Goal: Task Accomplishment & Management: Manage account settings

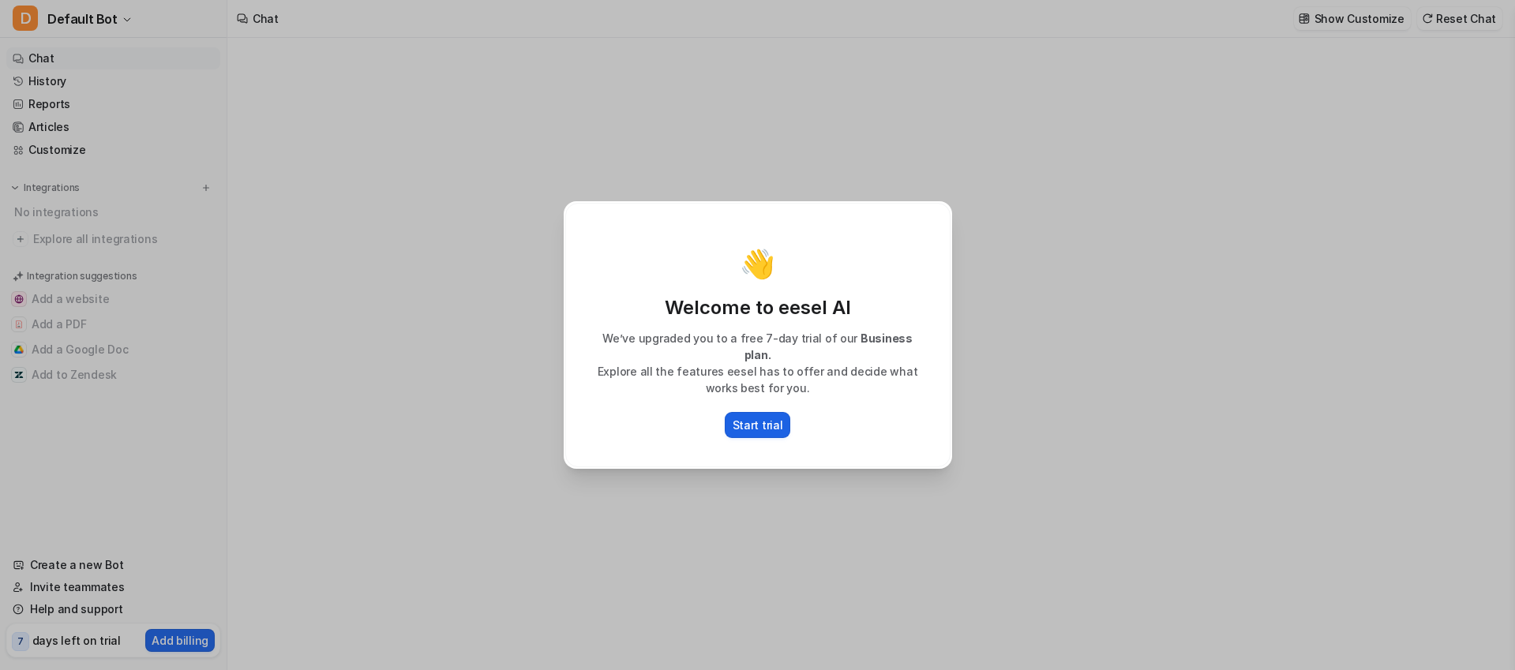
type textarea "**********"
click at [774, 425] on p "Start trial" at bounding box center [758, 425] width 51 height 17
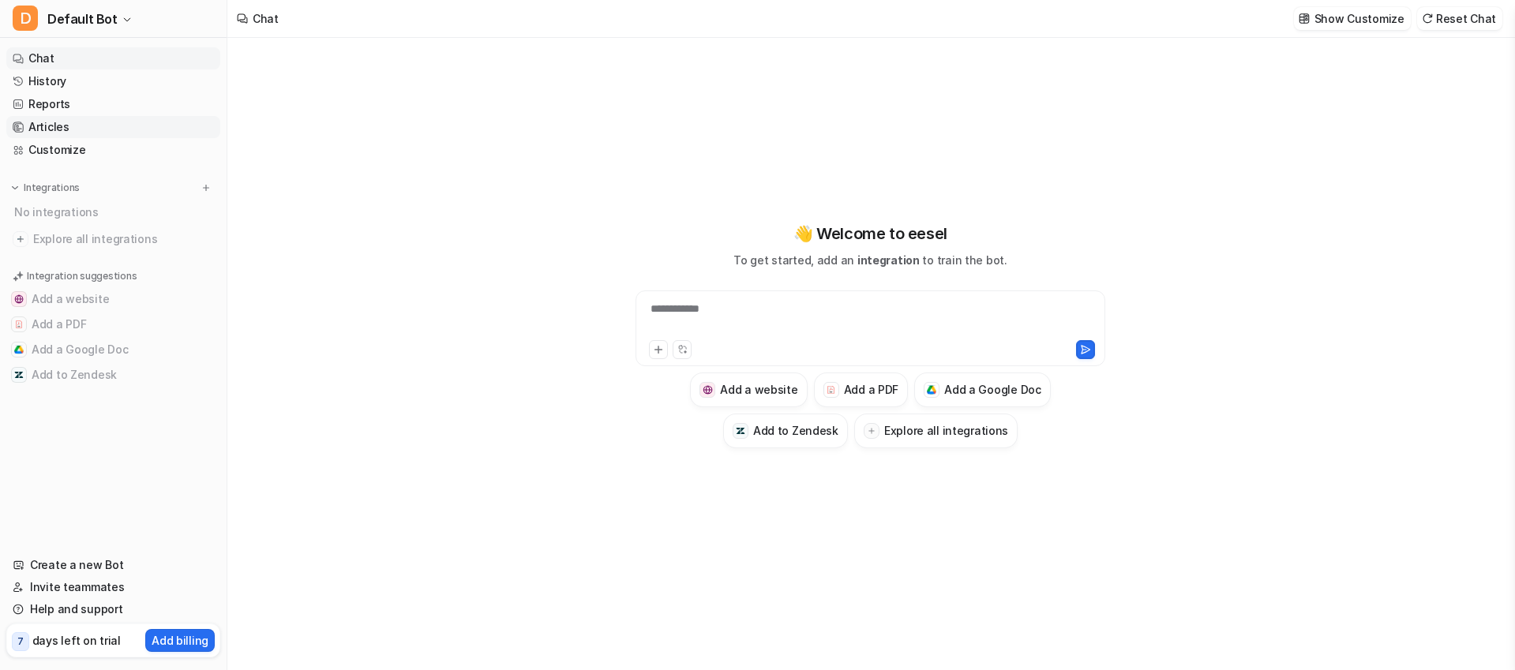
click at [44, 127] on link "Articles" at bounding box center [113, 127] width 214 height 22
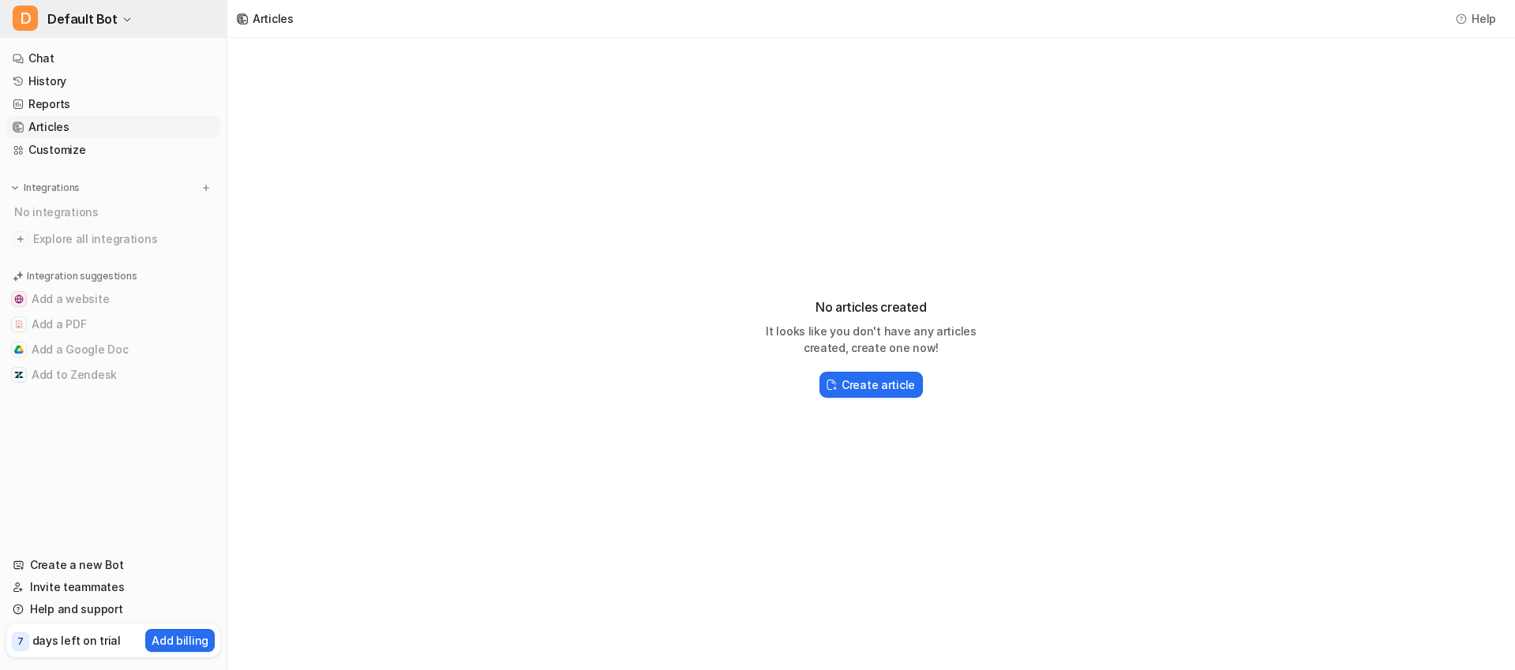
click at [133, 13] on button "D Default Bot" at bounding box center [113, 19] width 227 height 38
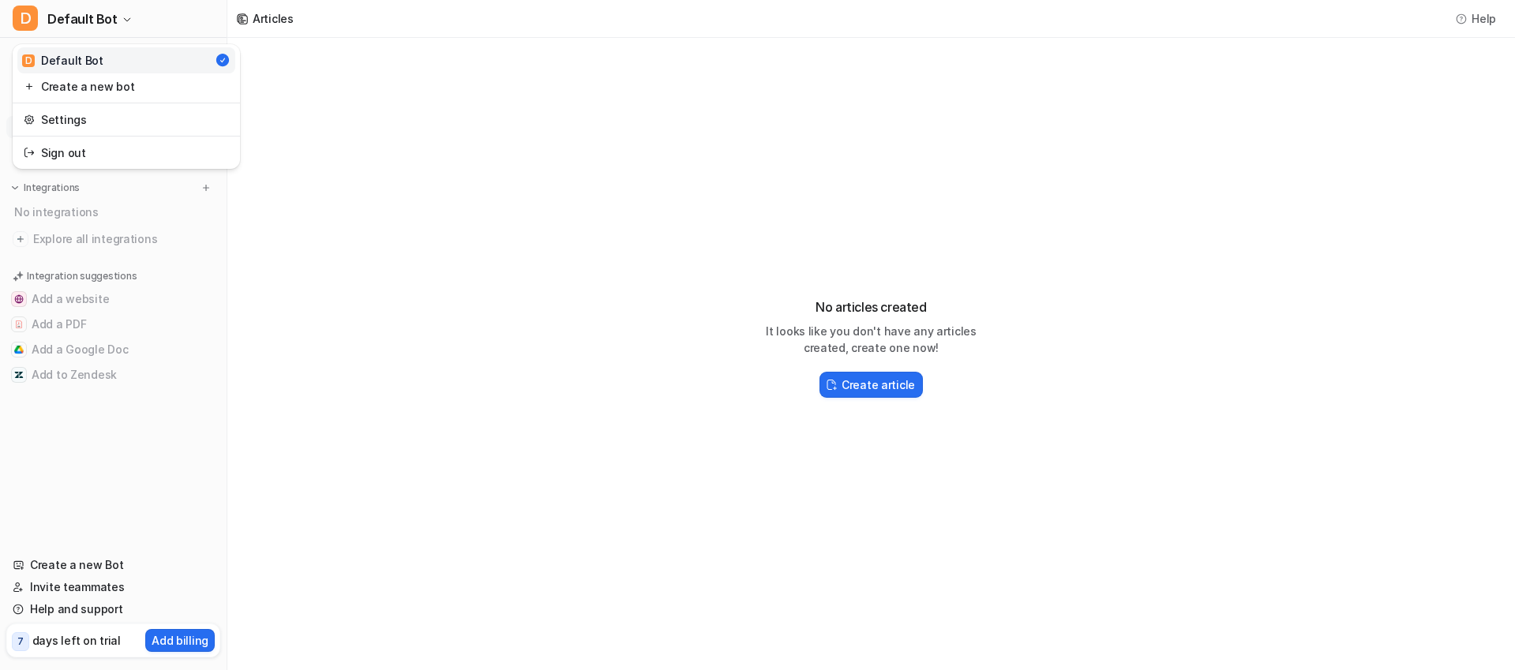
click at [472, 204] on div "D Default Bot D Default Bot Create a new bot Settings Sign out Chat History Rep…" at bounding box center [757, 335] width 1515 height 670
click at [885, 388] on h2 "Create article" at bounding box center [878, 385] width 73 height 17
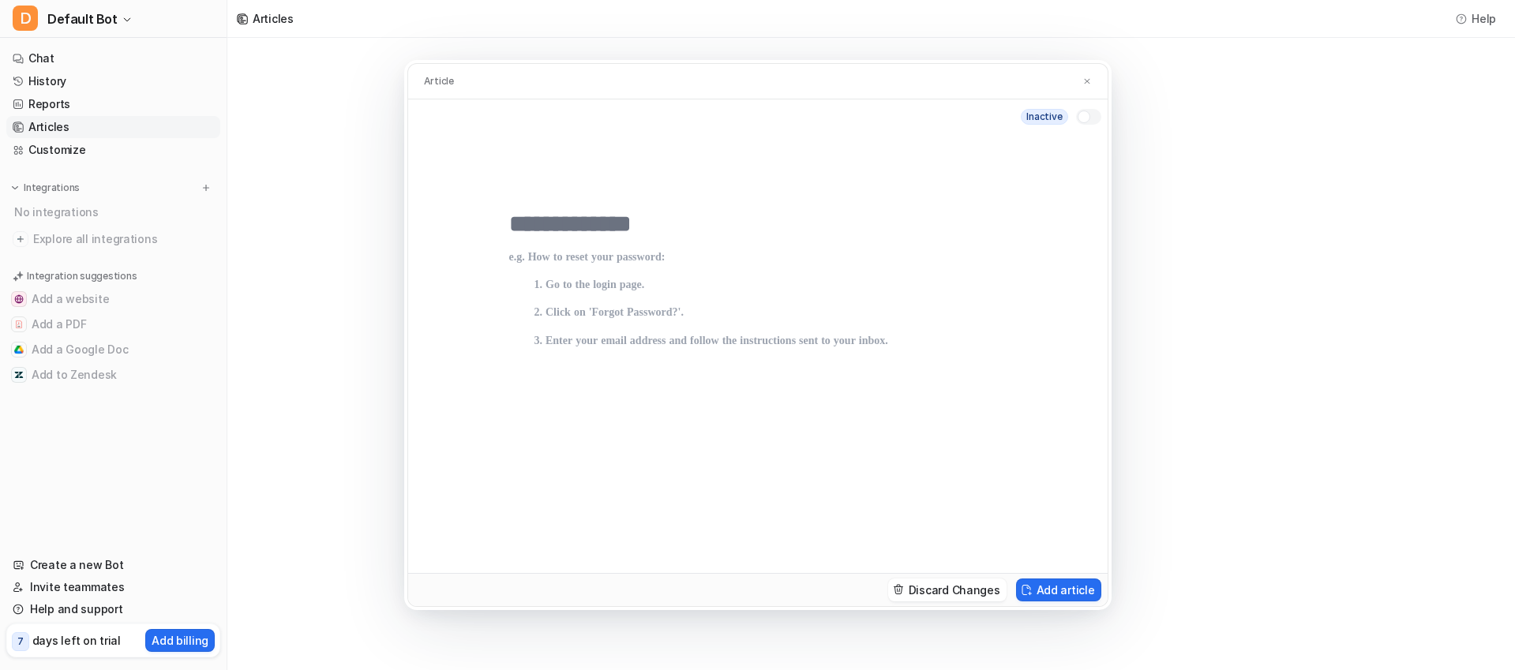
drag, startPoint x: 567, startPoint y: 295, endPoint x: 1024, endPoint y: 534, distance: 516.0
click at [963, 498] on p at bounding box center [757, 396] width 497 height 291
click at [1092, 80] on button at bounding box center [1087, 81] width 16 height 17
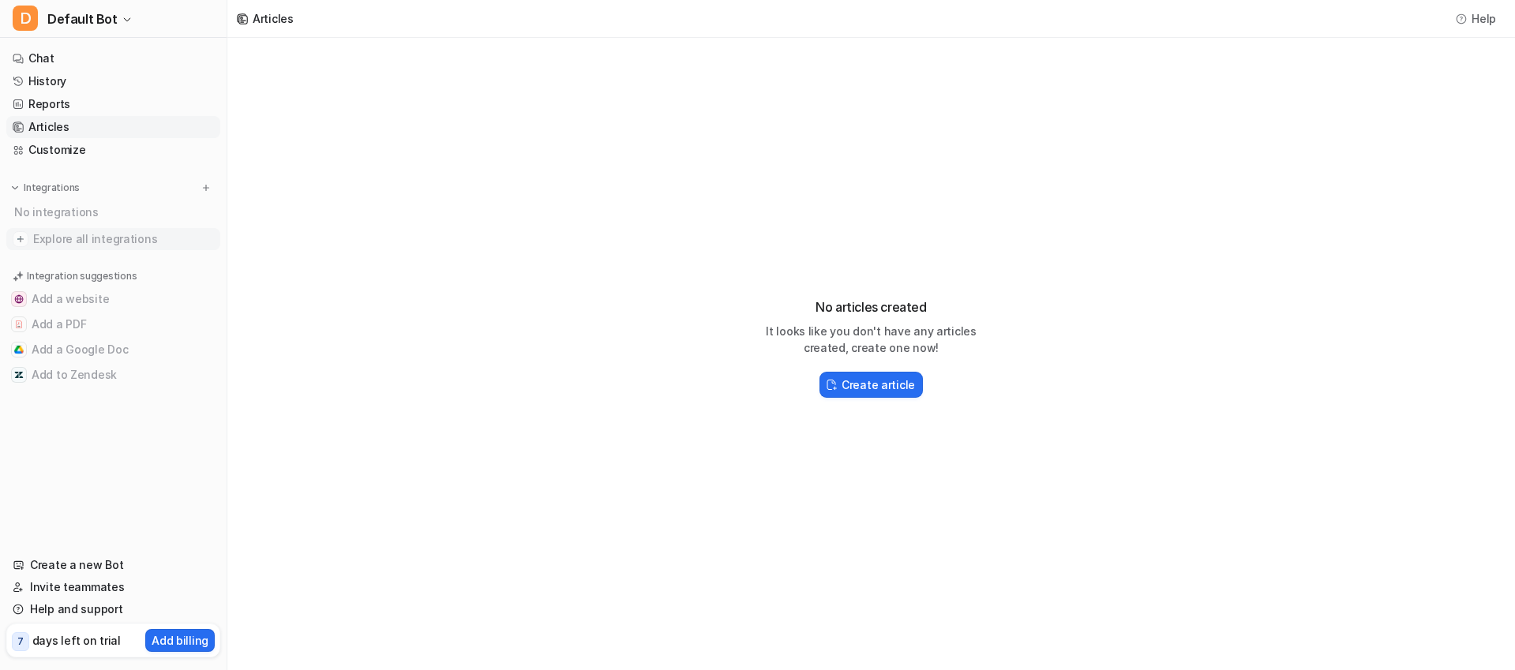
click at [112, 239] on span "Explore all integrations" at bounding box center [123, 239] width 181 height 25
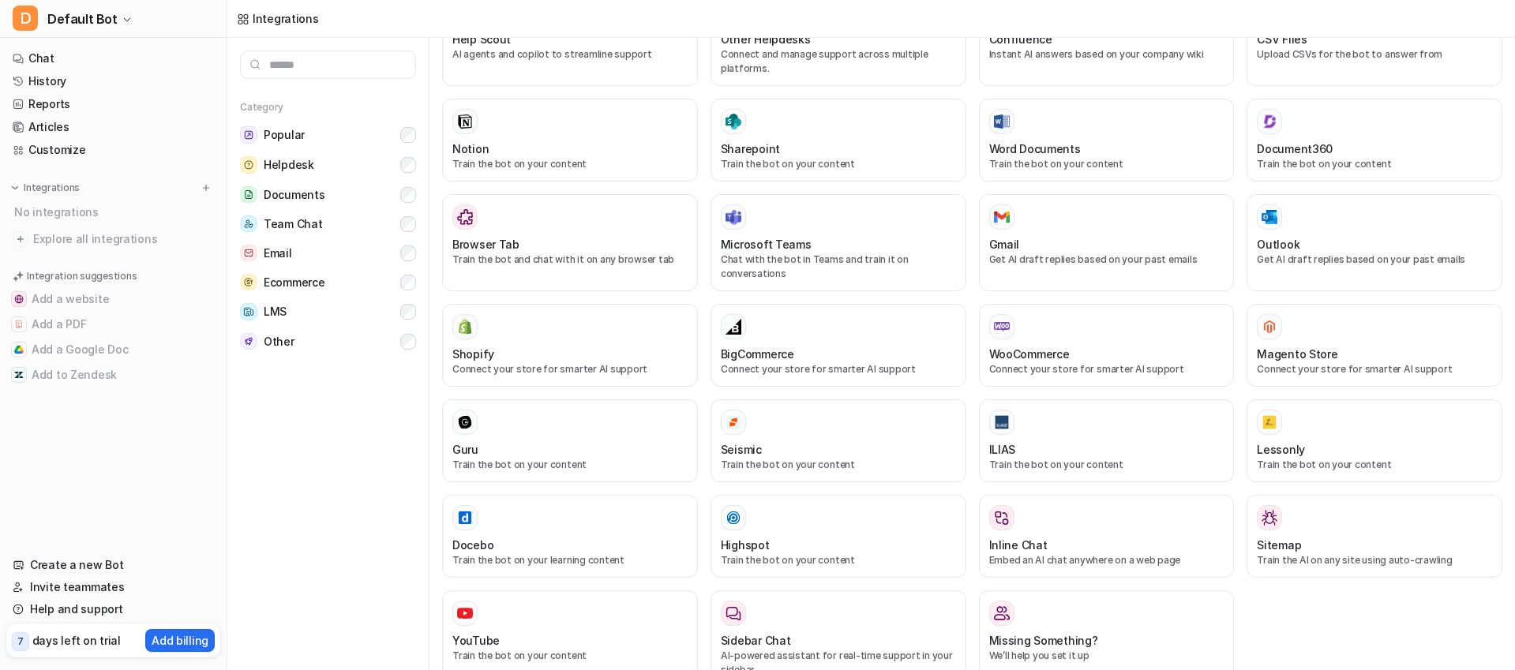
scroll to position [576, 0]
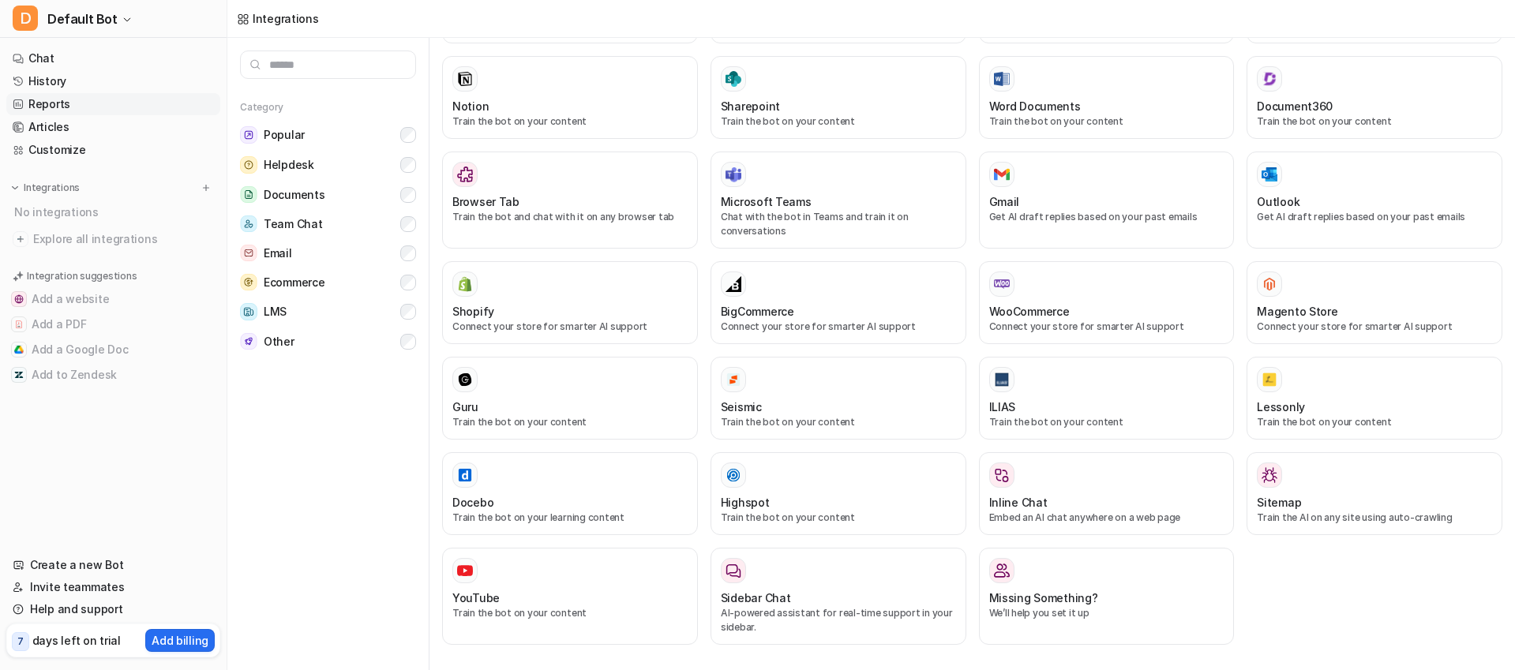
click at [53, 99] on link "Reports" at bounding box center [113, 104] width 214 height 22
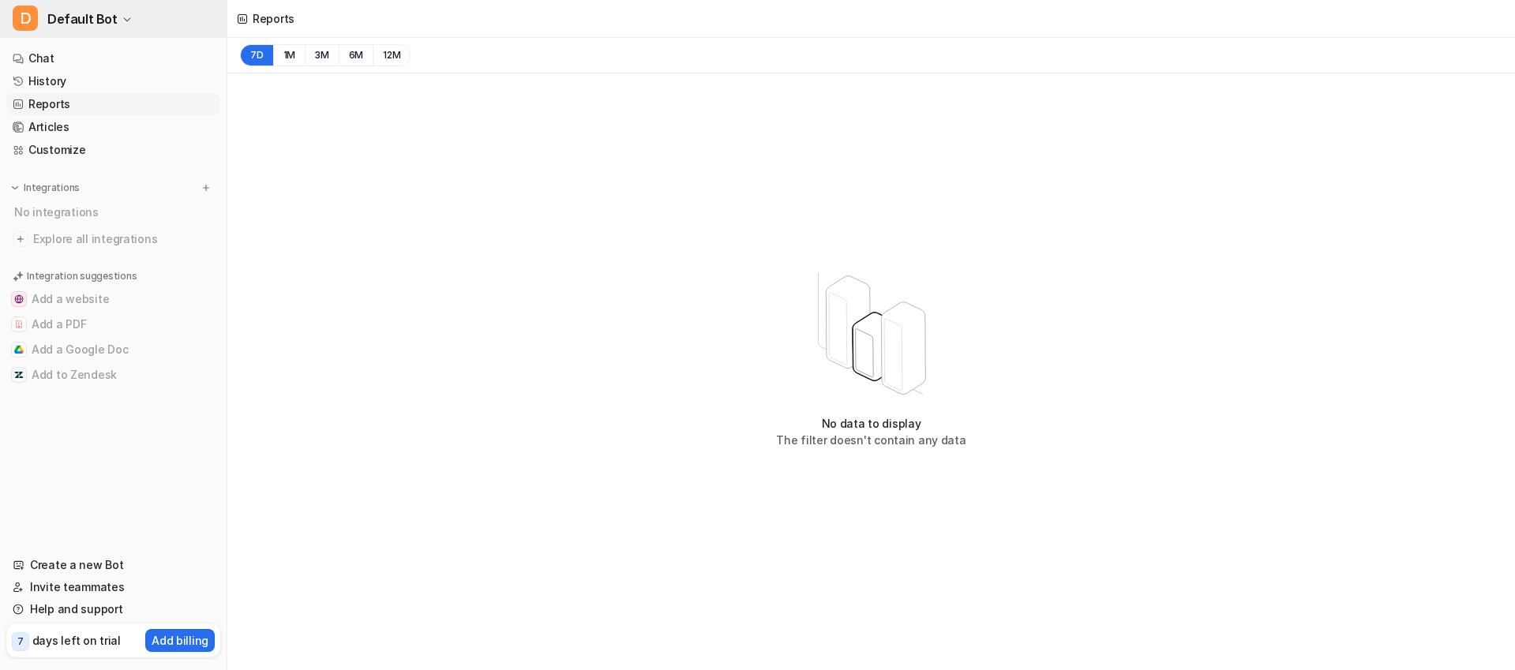
click at [122, 22] on icon "button" at bounding box center [126, 19] width 9 height 9
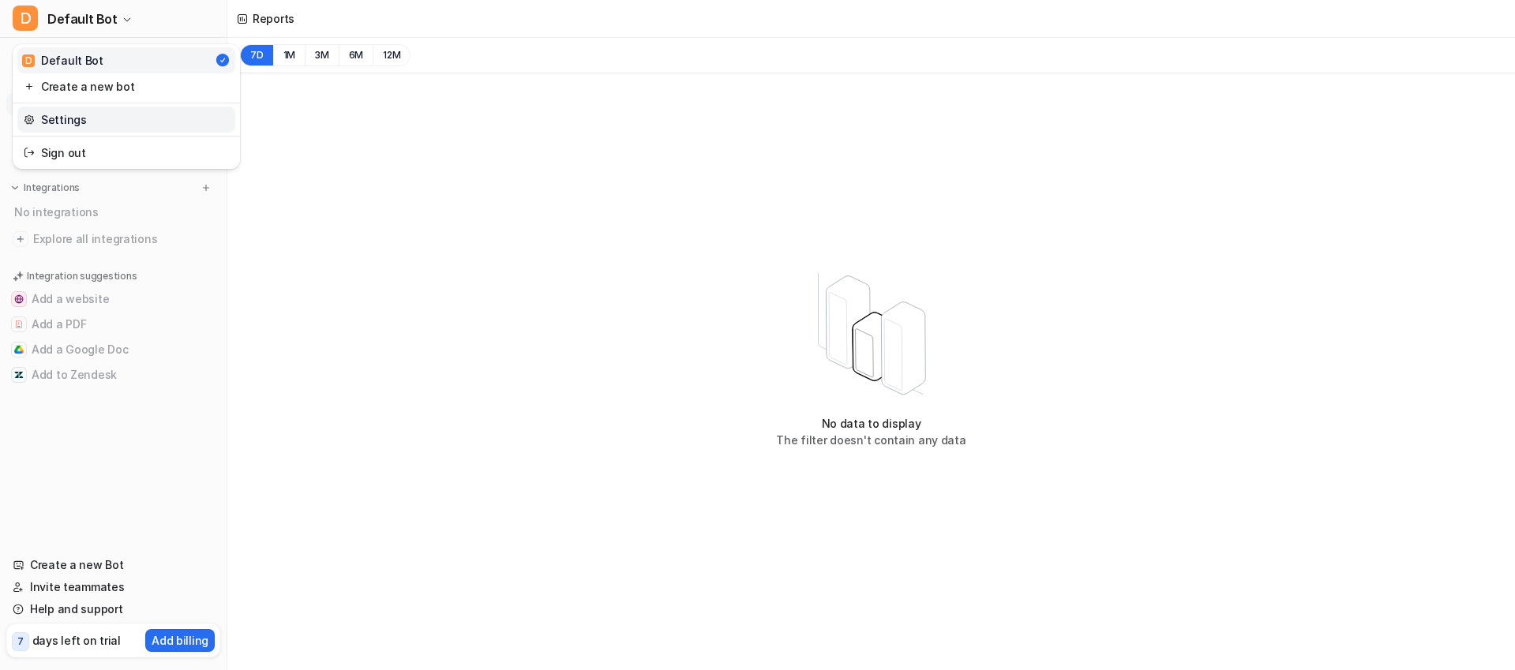
click at [66, 115] on link "Settings" at bounding box center [126, 120] width 218 height 26
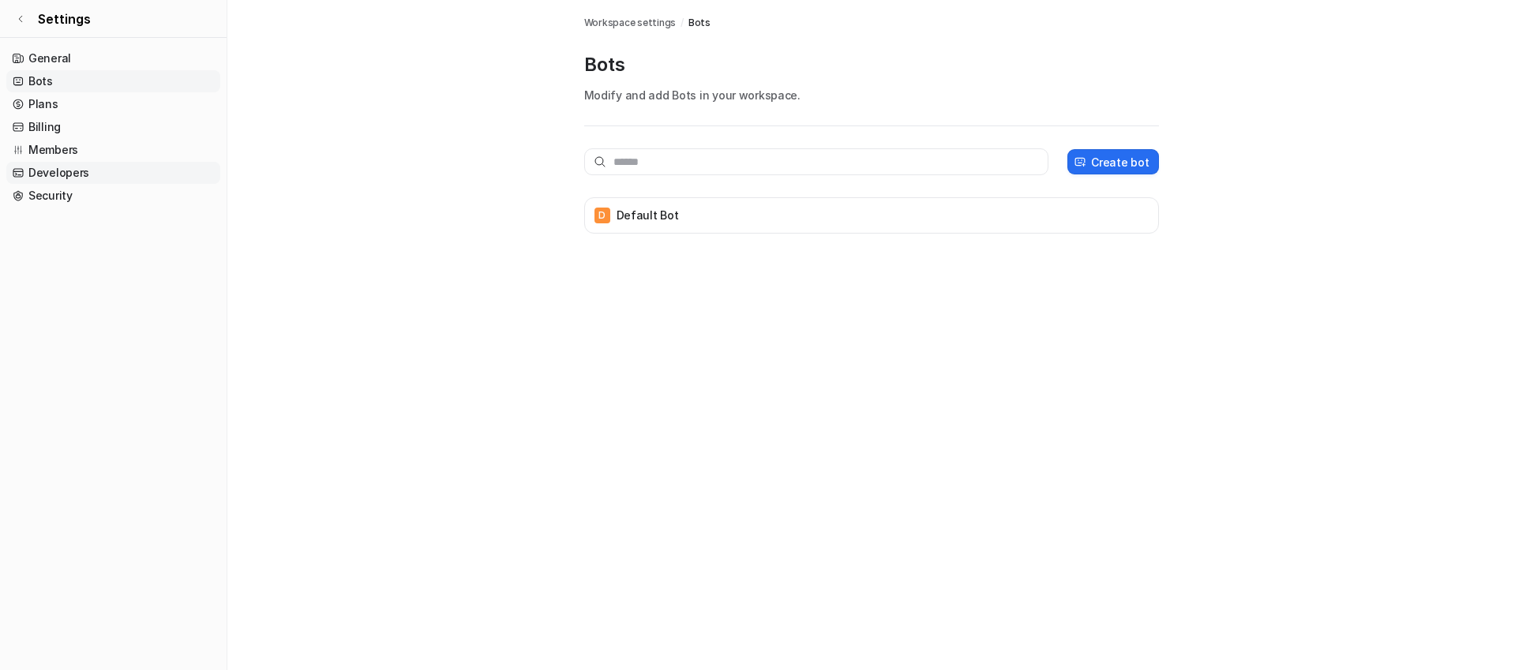
click at [66, 178] on link "Developers" at bounding box center [113, 173] width 214 height 22
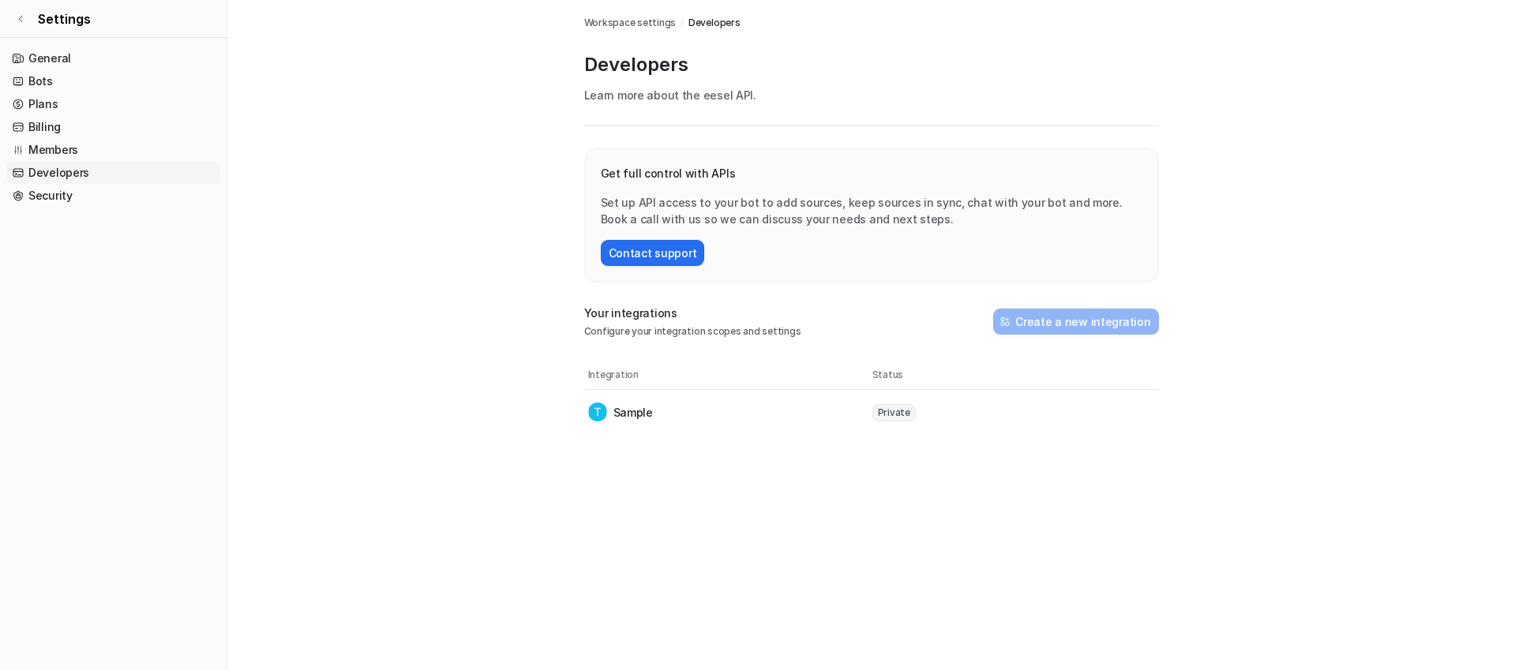
drag, startPoint x: 610, startPoint y: 200, endPoint x: 932, endPoint y: 216, distance: 321.8
click at [932, 216] on p "Set up API access to your bot to add sources, keep sources in sync, chat with y…" at bounding box center [872, 210] width 542 height 33
click at [598, 204] on div "Get full control with APIs Set up API access to your bot to add sources, keep s…" at bounding box center [871, 215] width 575 height 134
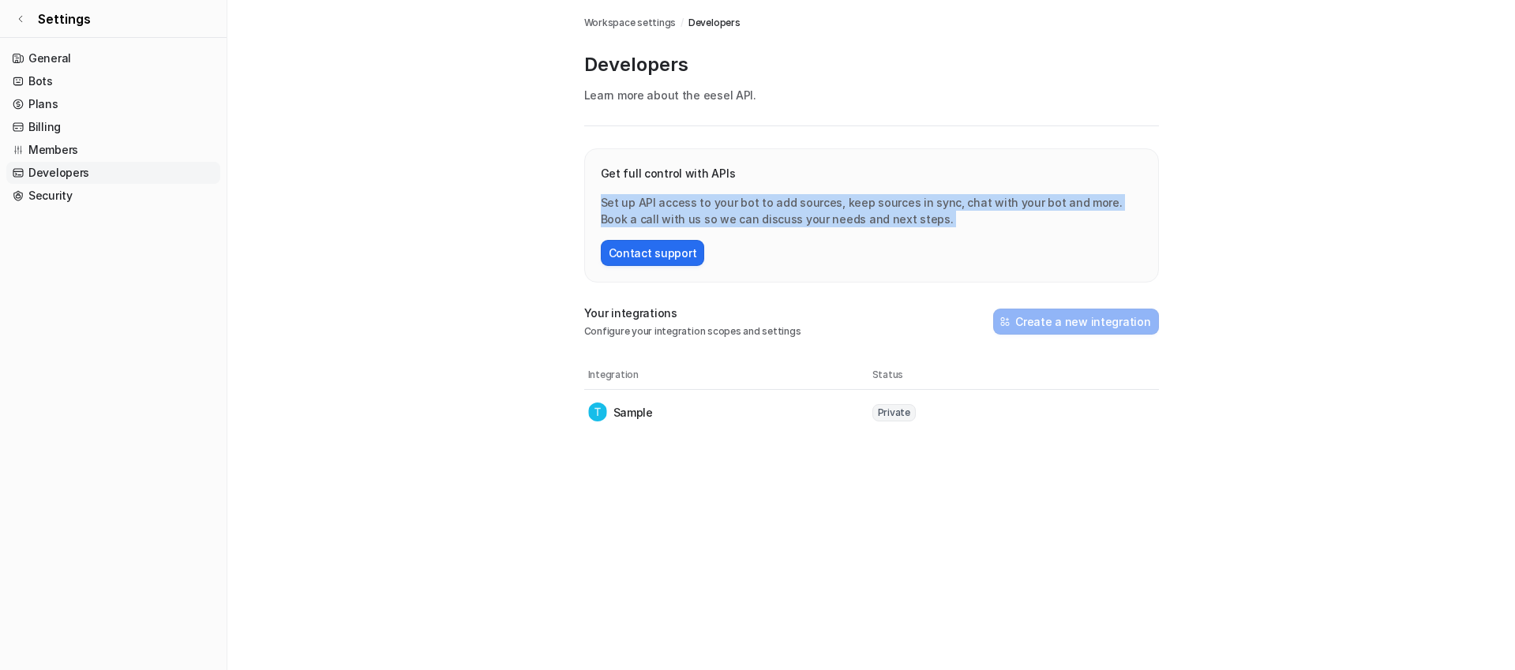
drag, startPoint x: 598, startPoint y: 204, endPoint x: 925, endPoint y: 227, distance: 326.9
click at [925, 227] on div "Get full control with APIs Set up API access to your bot to add sources, keep s…" at bounding box center [871, 215] width 575 height 134
click at [818, 219] on p "Set up API access to your bot to add sources, keep sources in sync, chat with y…" at bounding box center [872, 210] width 542 height 33
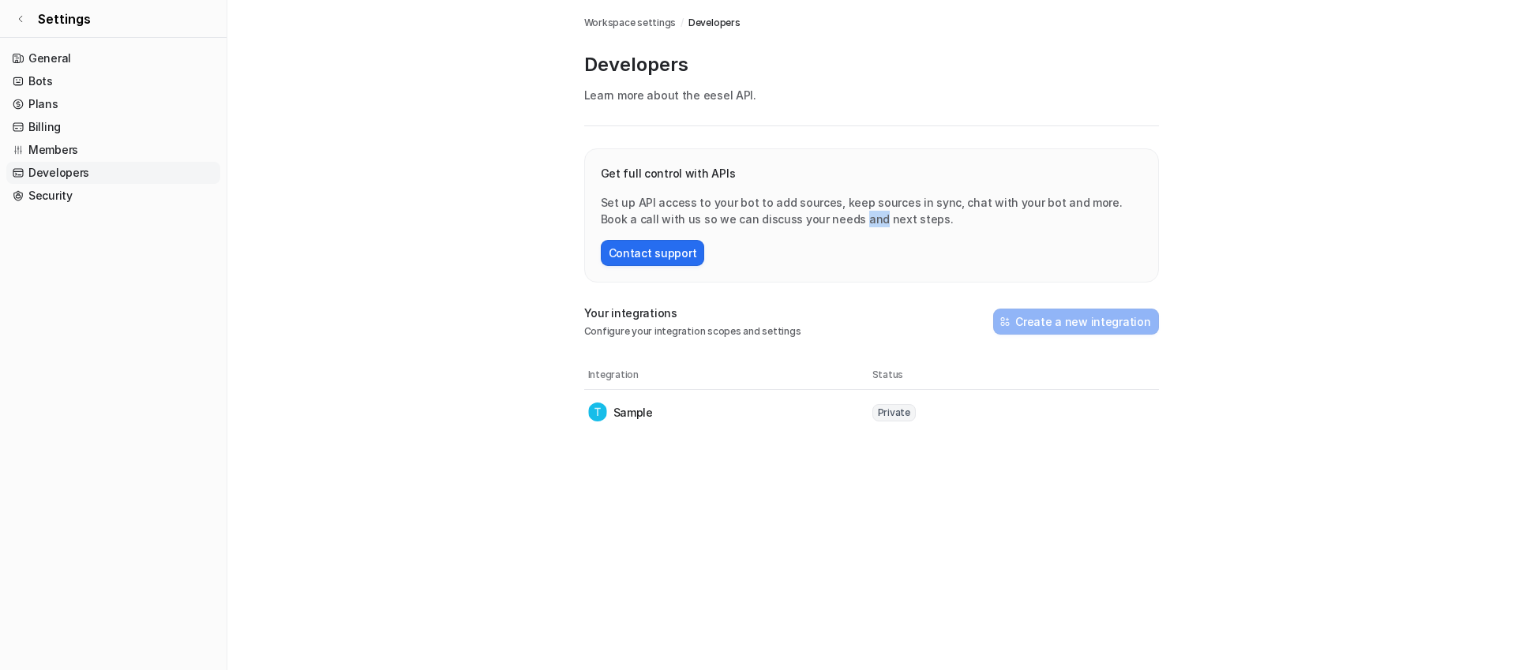
click at [818, 219] on p "Set up API access to your bot to add sources, keep sources in sync, chat with y…" at bounding box center [872, 210] width 542 height 33
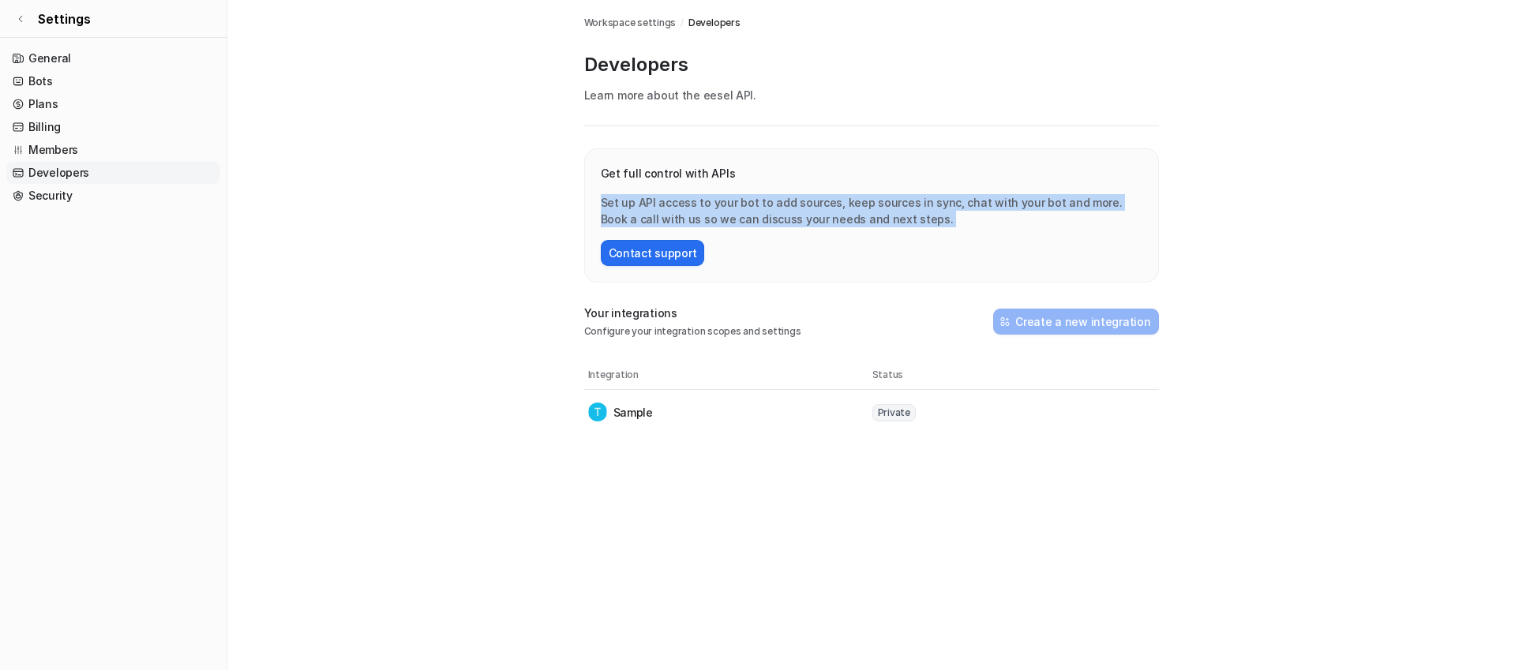
click at [818, 219] on p "Set up API access to your bot to add sources, keep sources in sync, chat with y…" at bounding box center [872, 210] width 542 height 33
click at [45, 200] on link "Security" at bounding box center [113, 196] width 214 height 22
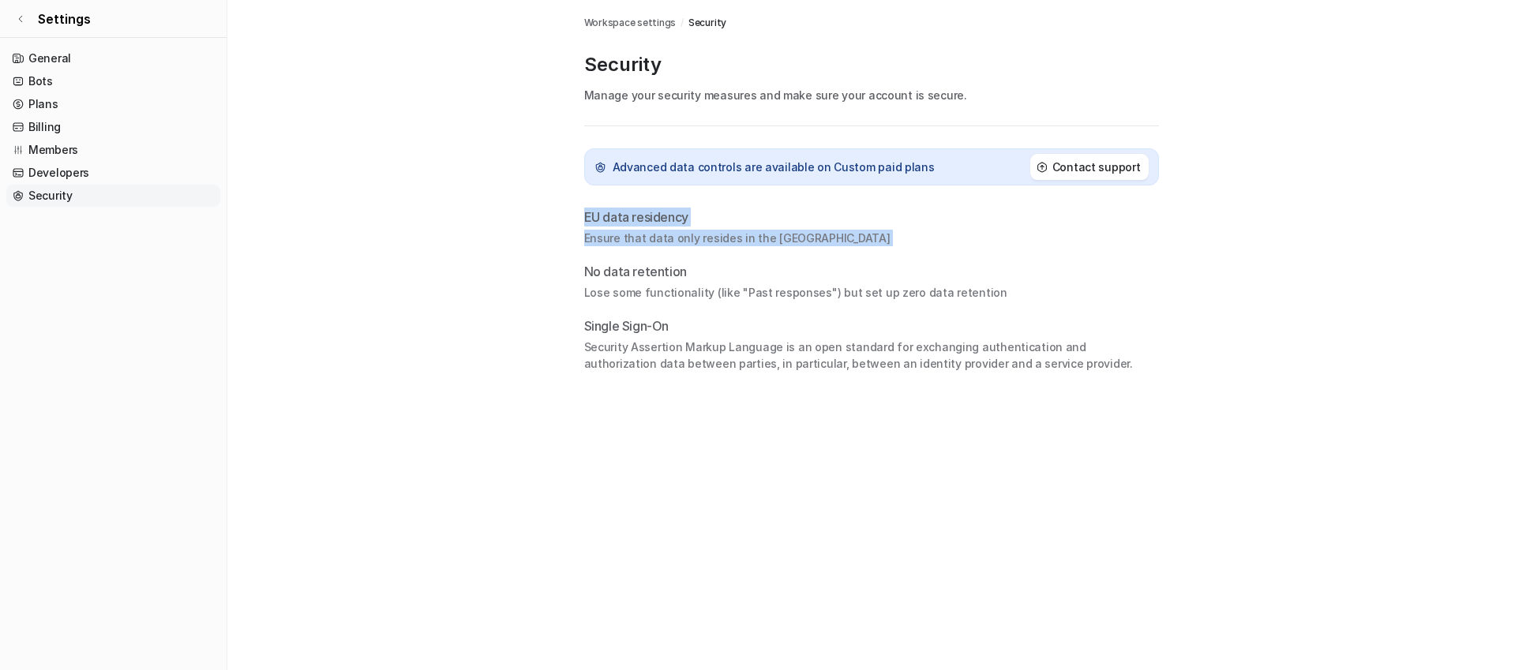
drag, startPoint x: 564, startPoint y: 221, endPoint x: 856, endPoint y: 255, distance: 294.1
click at [856, 255] on main "Workspace settings / Security Security Manage your security measures and make s…" at bounding box center [871, 186] width 1288 height 372
click at [589, 289] on p "Lose some functionality (like "Past responses") but set up zero data retention" at bounding box center [871, 292] width 575 height 17
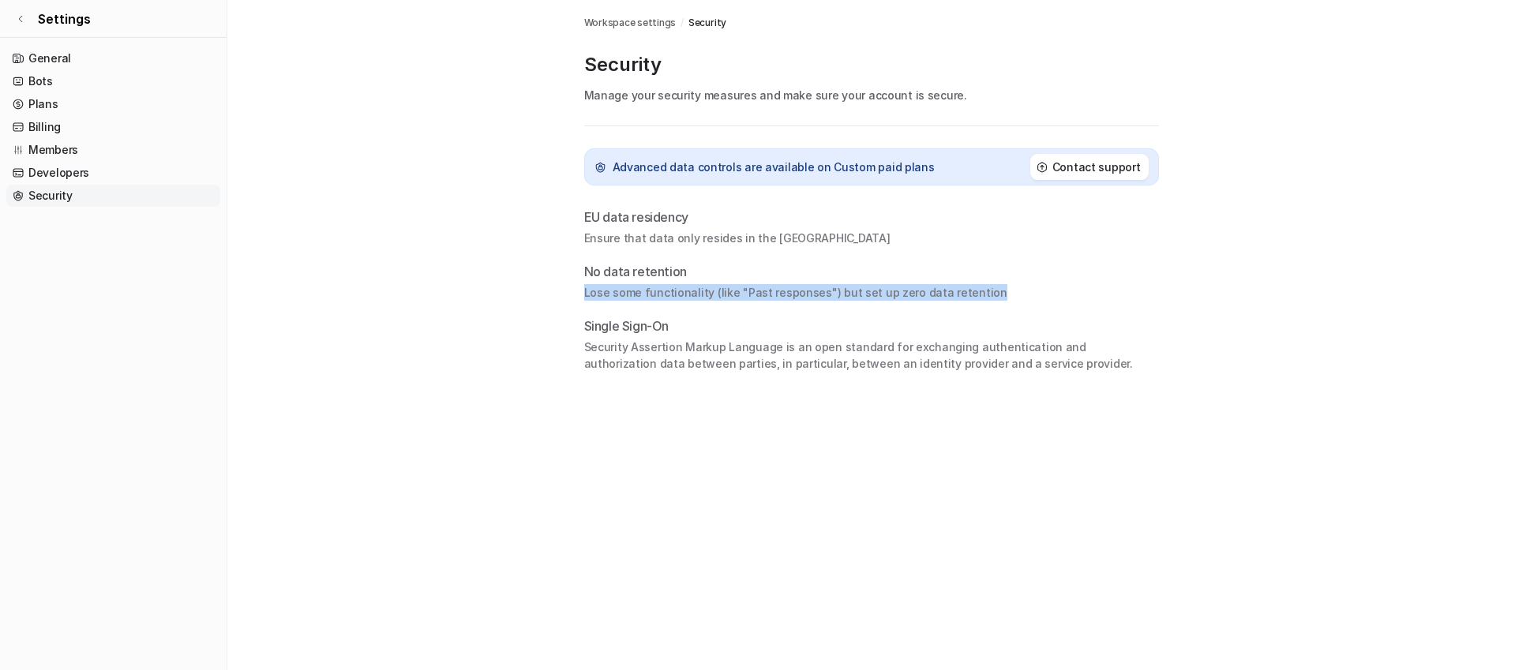
drag, startPoint x: 589, startPoint y: 289, endPoint x: 951, endPoint y: 295, distance: 361.7
click at [951, 295] on p "Lose some functionality (like "Past responses") but set up zero data retention" at bounding box center [871, 292] width 575 height 17
click at [740, 298] on p "Lose some functionality (like "Past responses") but set up zero data retention" at bounding box center [871, 292] width 575 height 17
drag, startPoint x: 740, startPoint y: 298, endPoint x: 815, endPoint y: 297, distance: 75.0
click at [815, 297] on p "Lose some functionality (like "Past responses") but set up zero data retention" at bounding box center [871, 292] width 575 height 17
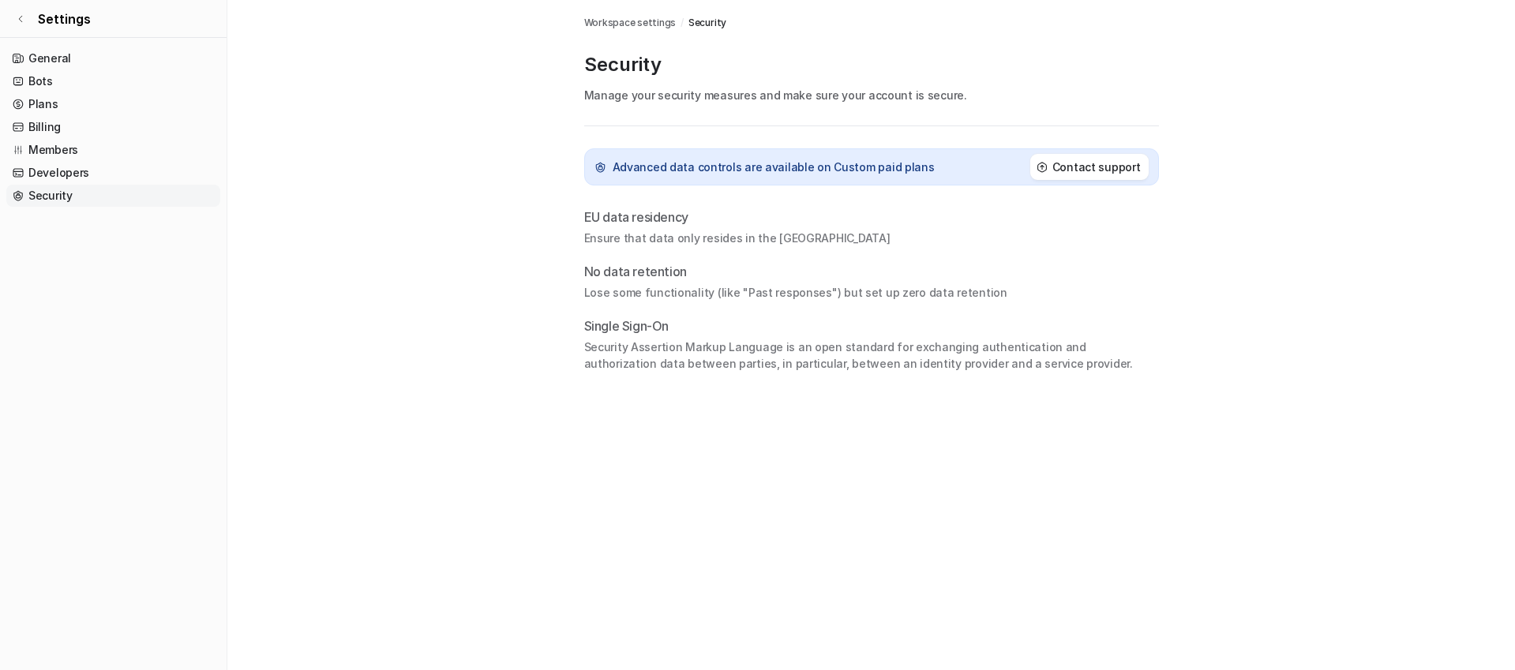
click at [883, 294] on p "Lose some functionality (like "Past responses") but set up zero data retention" at bounding box center [871, 292] width 575 height 17
click at [669, 345] on p "Security Assertion Markup Language is an open standard for exchanging authentic…" at bounding box center [871, 355] width 575 height 33
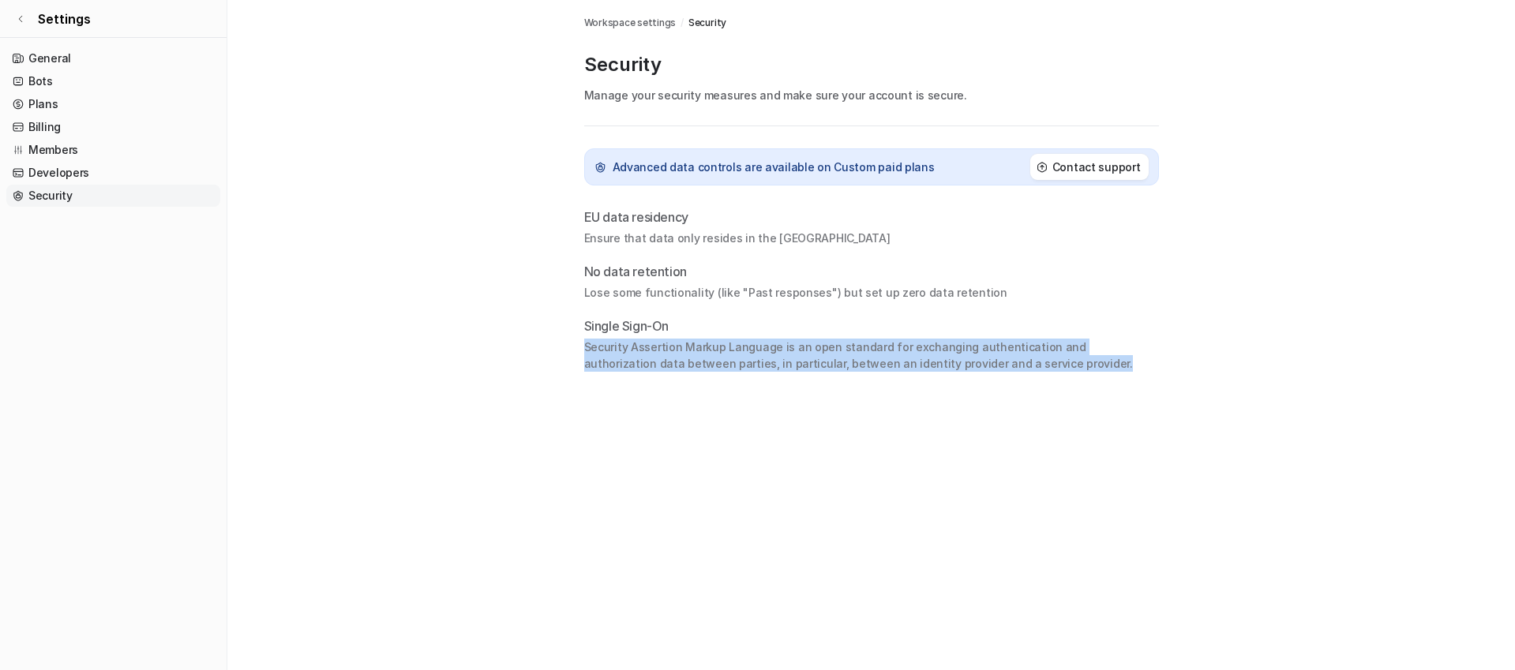
click at [669, 345] on p "Security Assertion Markup Language is an open standard for exchanging authentic…" at bounding box center [871, 355] width 575 height 33
click at [598, 366] on p "Security Assertion Markup Language is an open standard for exchanging authentic…" at bounding box center [871, 355] width 575 height 33
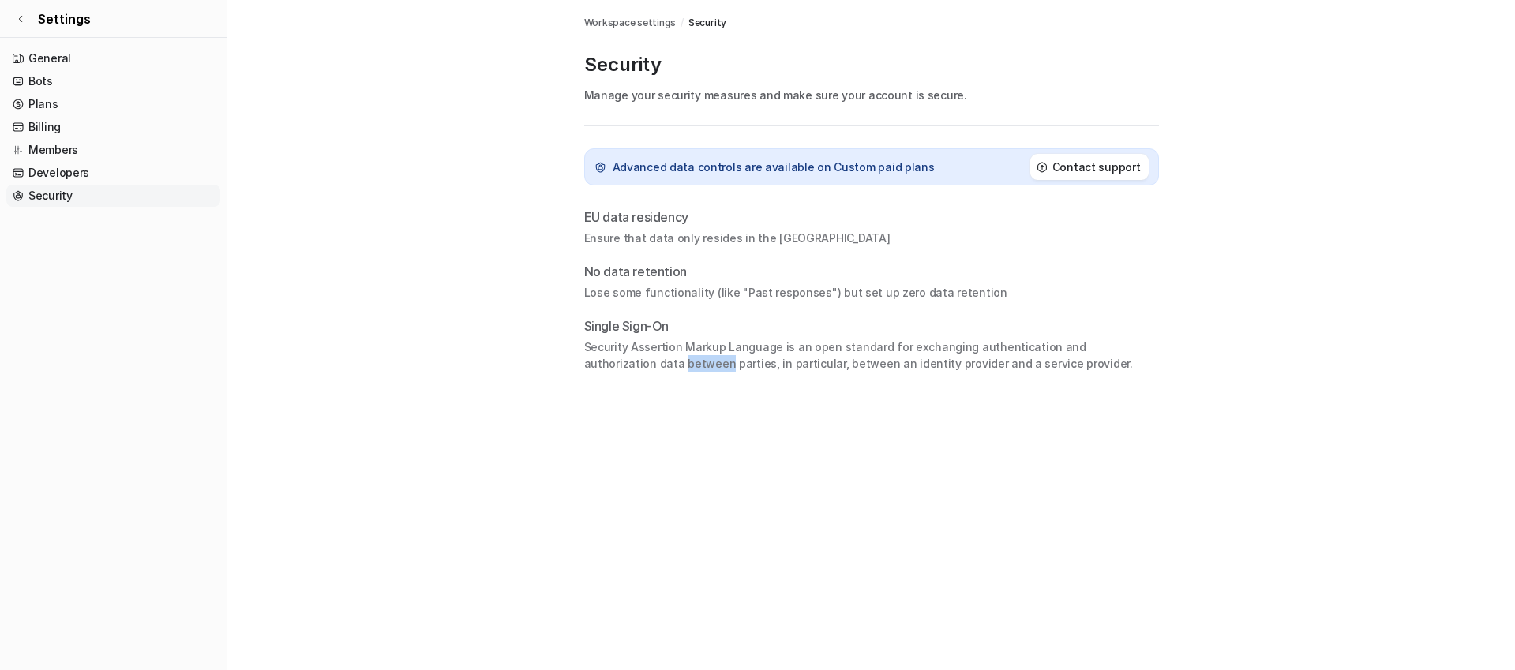
click at [598, 366] on p "Security Assertion Markup Language is an open standard for exchanging authentic…" at bounding box center [871, 355] width 575 height 33
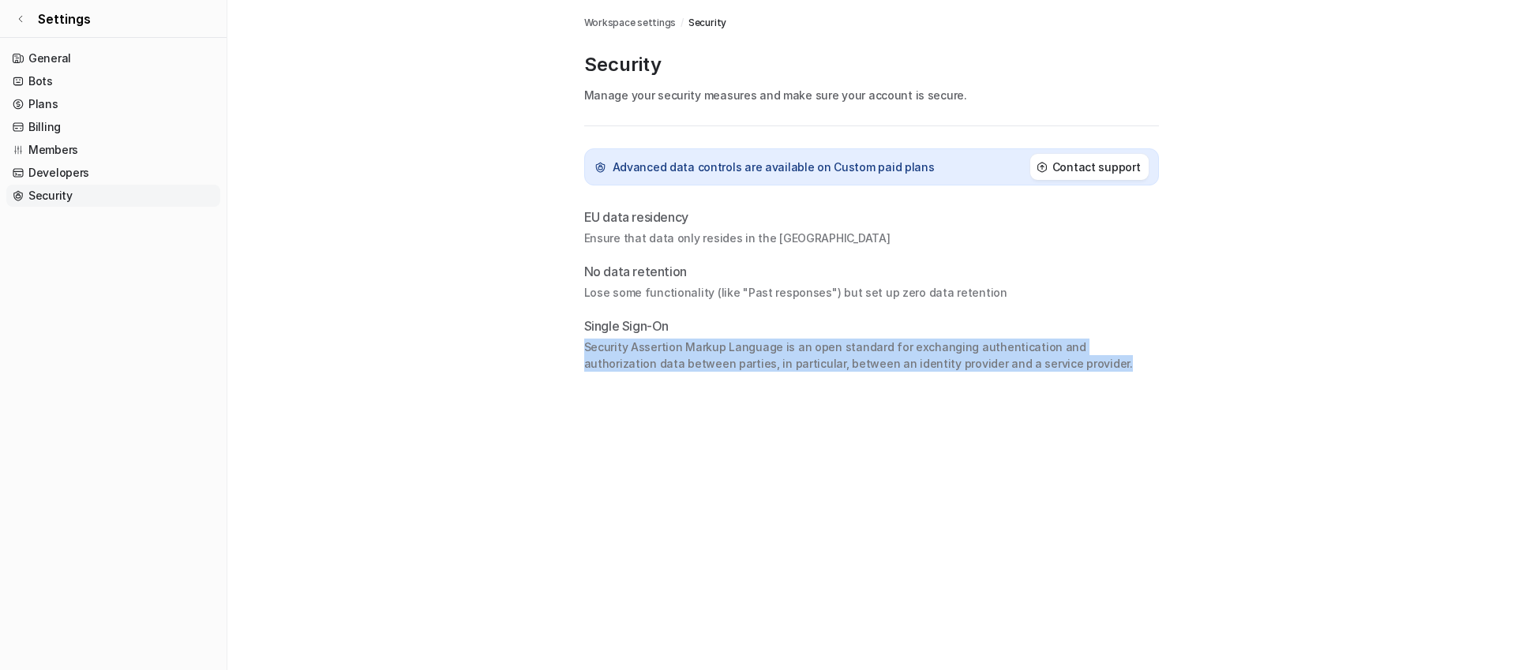
click at [598, 366] on p "Security Assertion Markup Language is an open standard for exchanging authentic…" at bounding box center [871, 355] width 575 height 33
click at [43, 113] on link "Plans" at bounding box center [113, 104] width 214 height 22
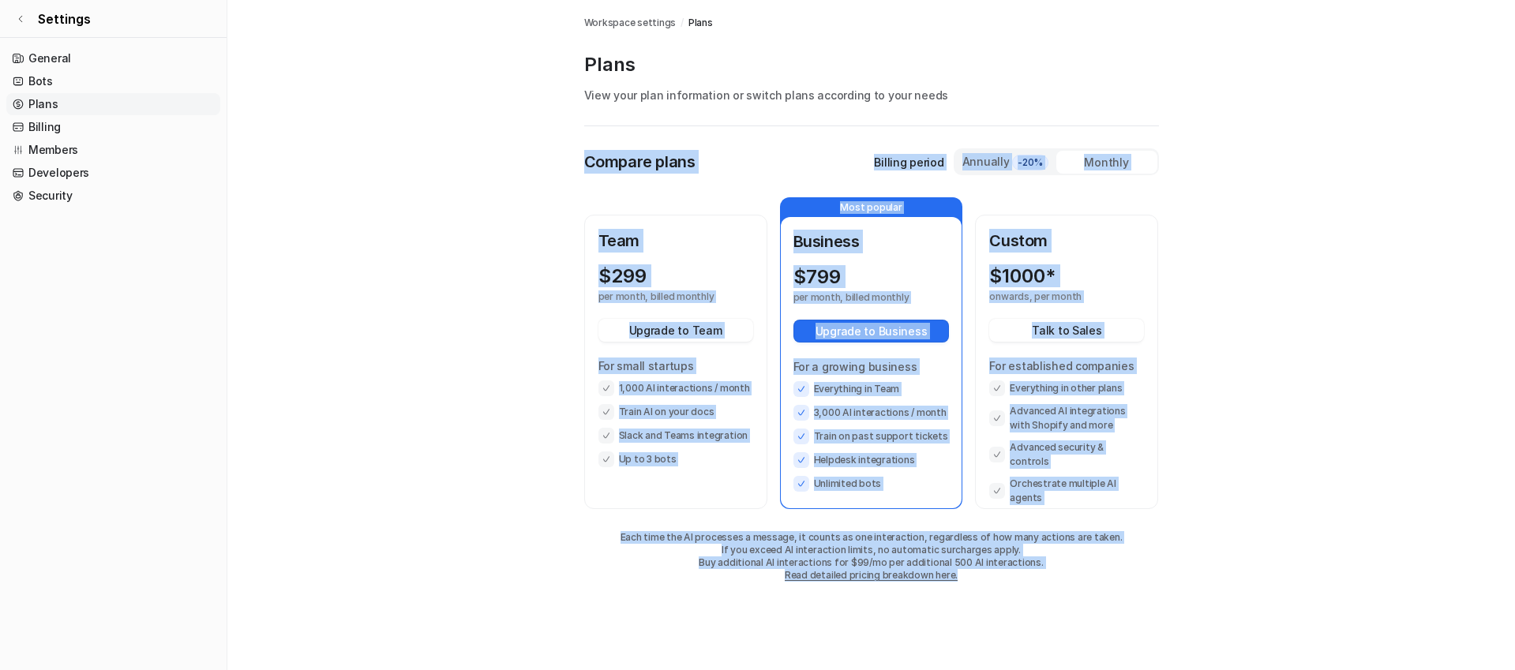
click at [448, 246] on main "Workspace settings / Plans Plans View your plan information or switch plans acc…" at bounding box center [871, 306] width 1288 height 613
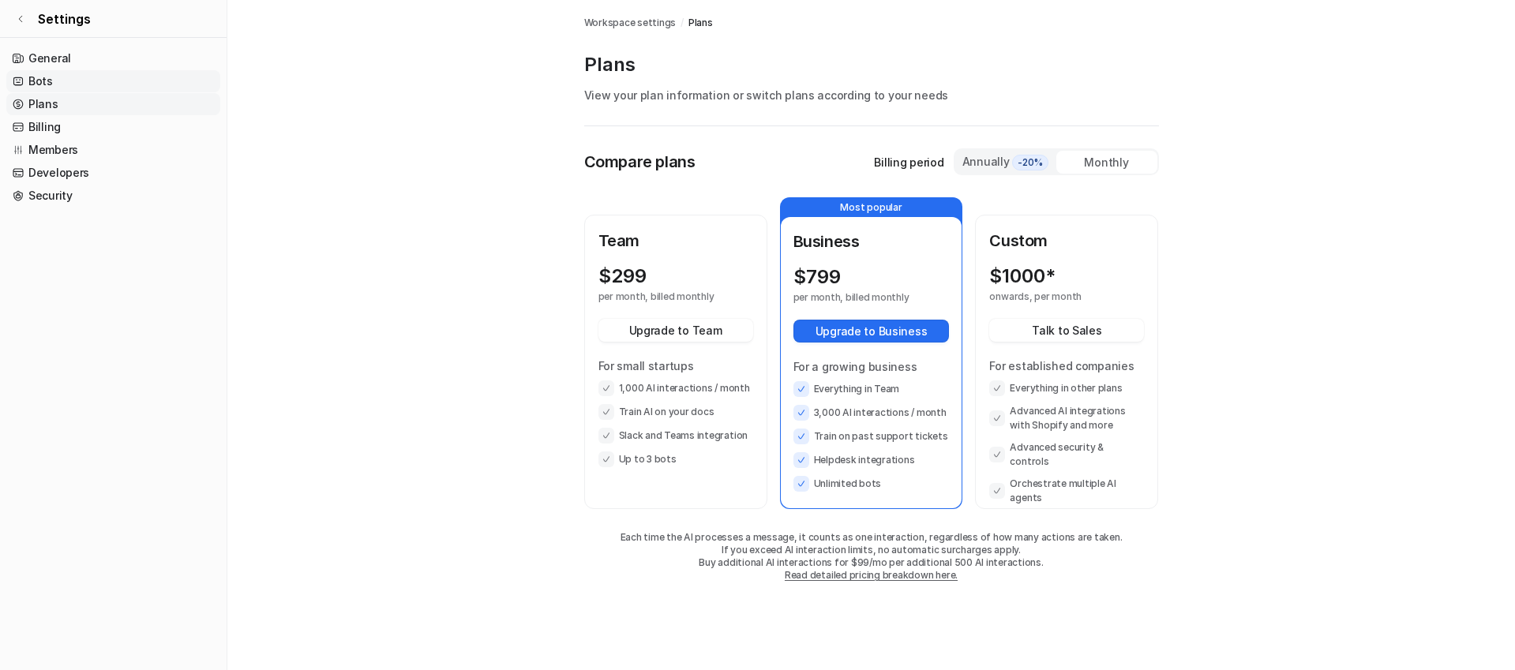
click at [47, 84] on link "Bots" at bounding box center [113, 81] width 214 height 22
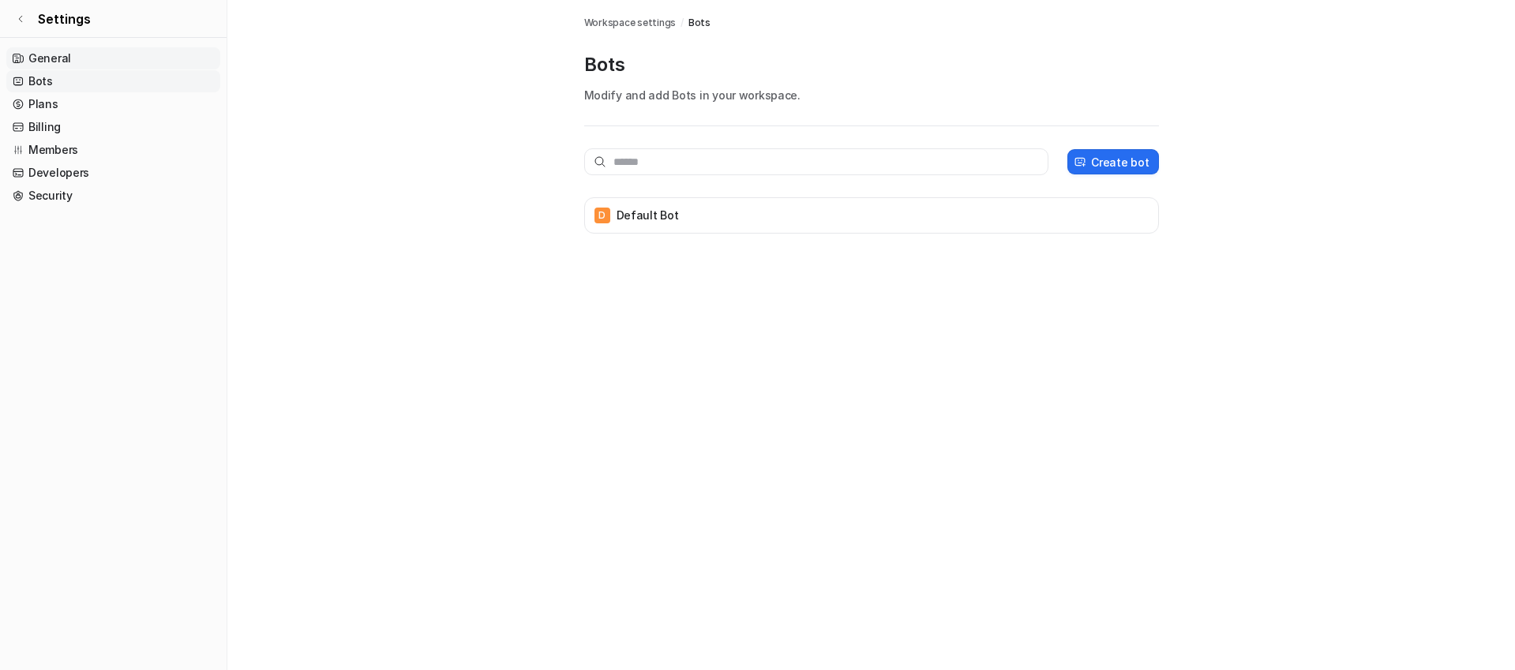
click at [51, 56] on link "General" at bounding box center [113, 58] width 214 height 22
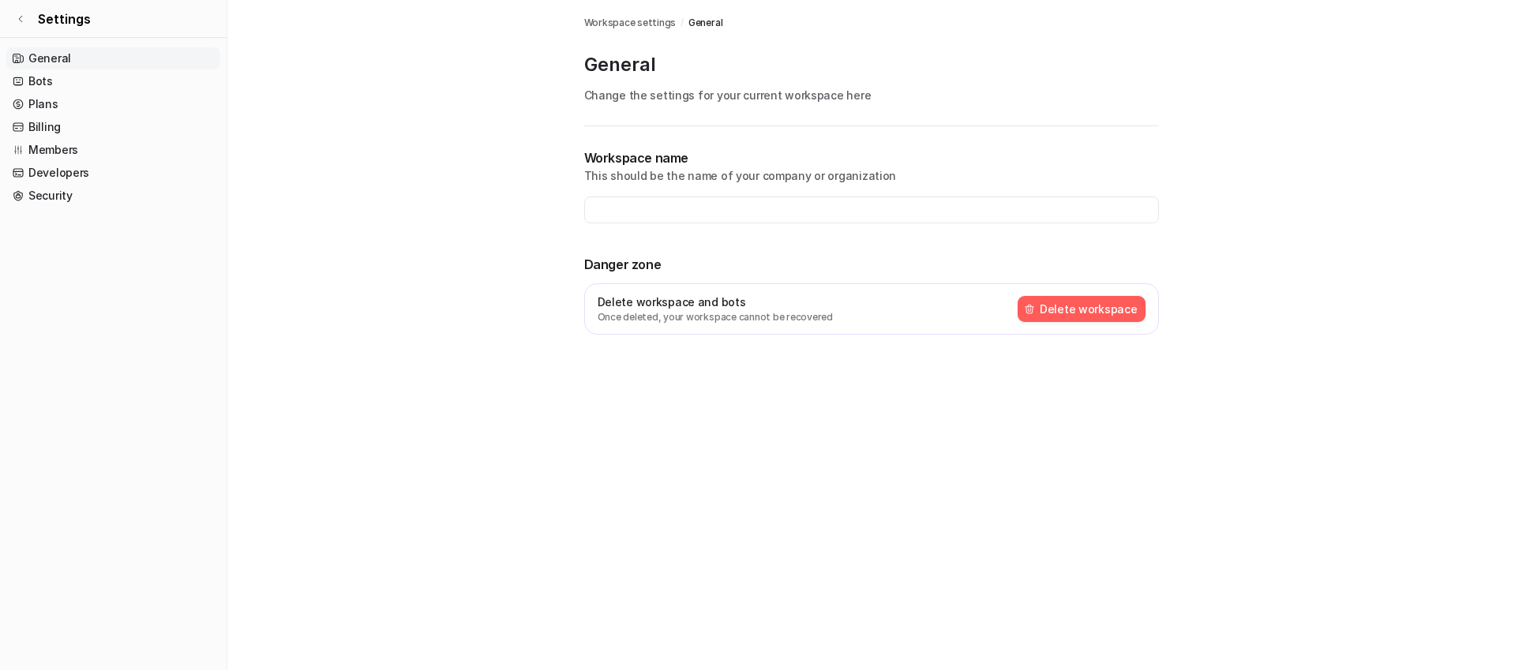
type input "**********"
click at [1096, 137] on div "**********" at bounding box center [871, 249] width 575 height 246
click at [21, 22] on icon at bounding box center [20, 18] width 9 height 9
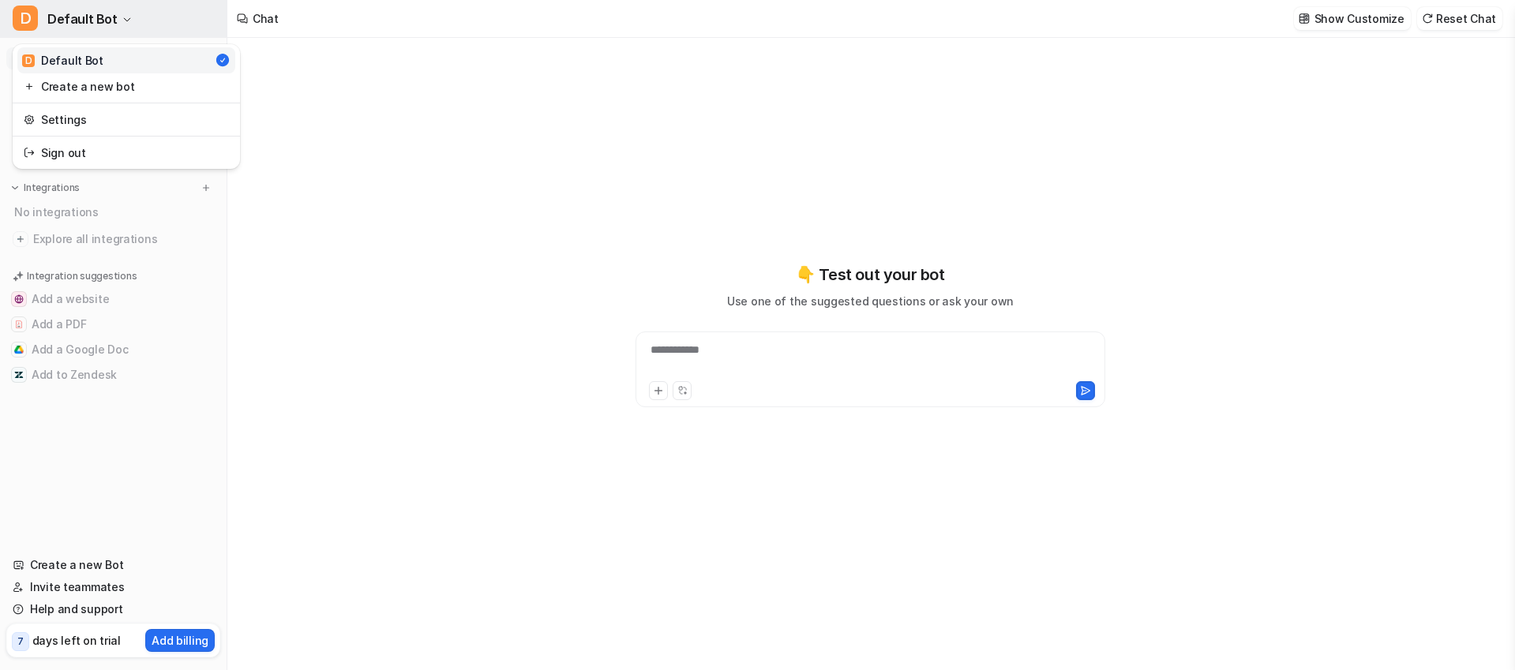
click at [110, 20] on span "Default Bot" at bounding box center [82, 19] width 70 height 22
click at [61, 148] on link "Sign out" at bounding box center [126, 153] width 218 height 26
